Goal: Task Accomplishment & Management: Manage account settings

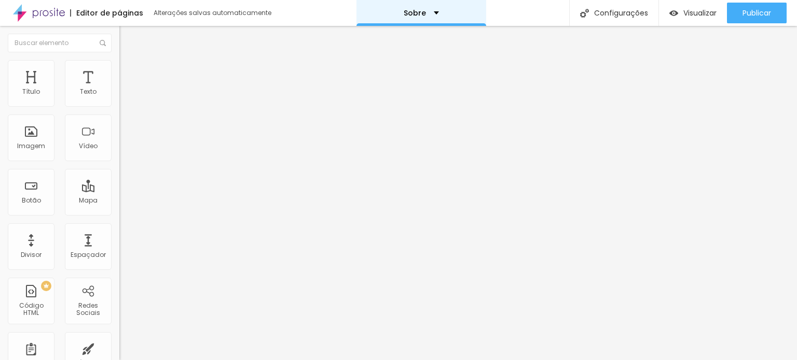
click at [389, 7] on div "Sobre" at bounding box center [421, 13] width 130 height 26
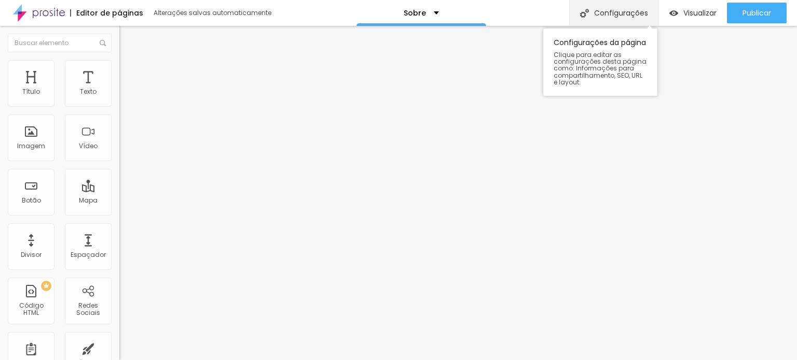
click at [602, 18] on div "Configurações" at bounding box center [613, 13] width 89 height 26
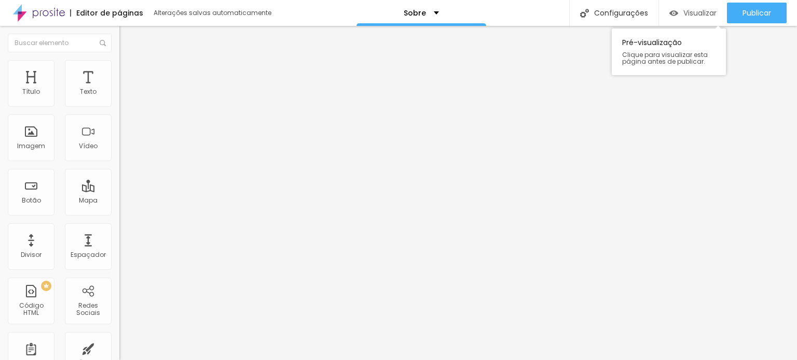
click at [701, 10] on font "Visualizar" at bounding box center [699, 13] width 33 height 10
click at [127, 34] on img "button" at bounding box center [131, 38] width 8 height 8
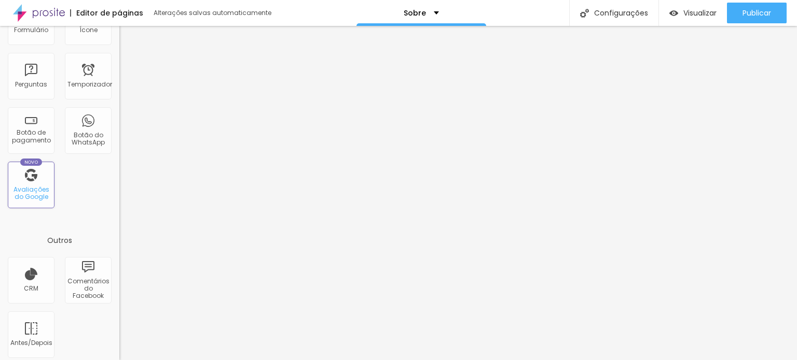
scroll to position [339, 0]
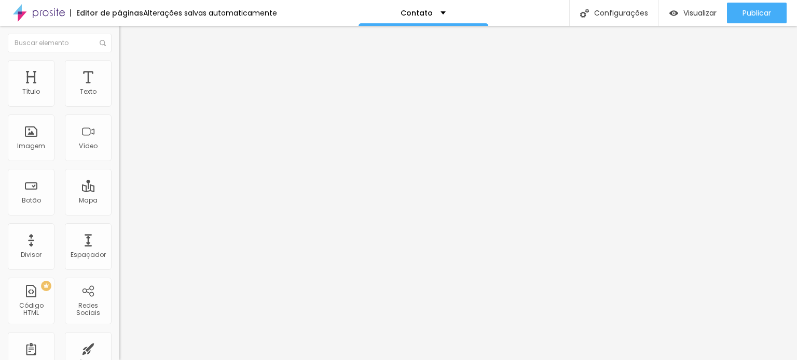
click at [46, 12] on img at bounding box center [39, 13] width 52 height 26
